Goal: Information Seeking & Learning: Learn about a topic

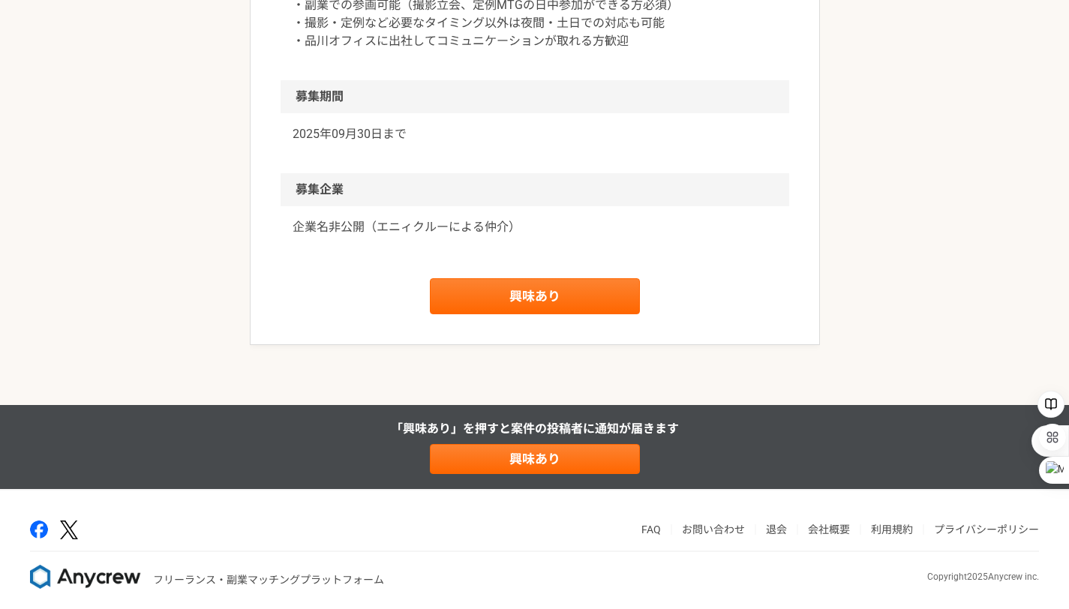
scroll to position [1359, 0]
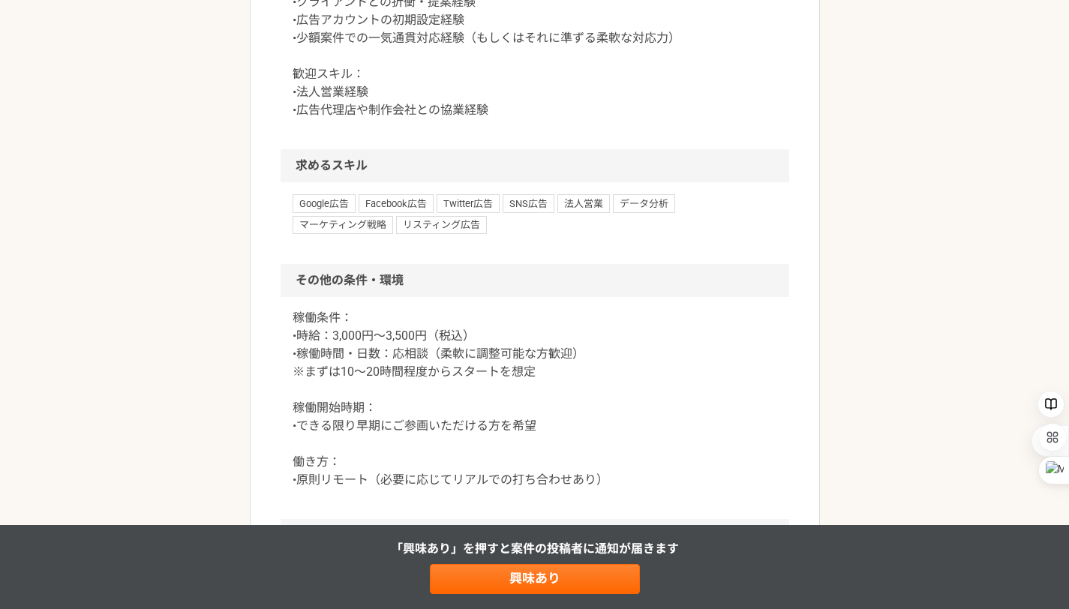
scroll to position [886, 0]
